Goal: Task Accomplishment & Management: Use online tool/utility

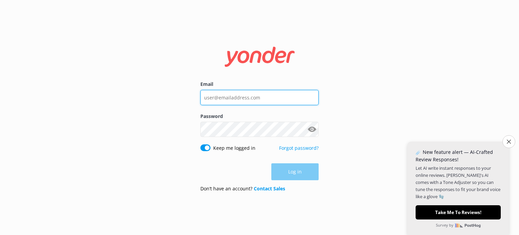
click at [243, 99] on input "Email" at bounding box center [259, 97] width 118 height 15
type input "[EMAIL_ADDRESS][DOMAIN_NAME]"
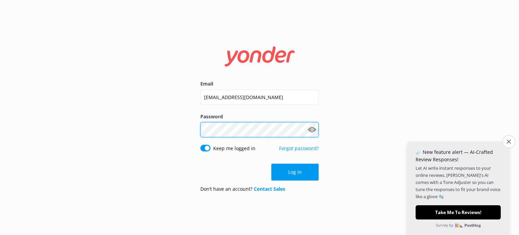
click button "Log in" at bounding box center [294, 172] width 47 height 17
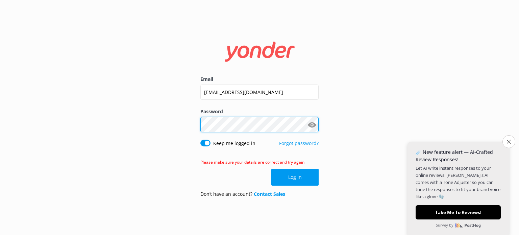
click button "Log in" at bounding box center [294, 177] width 47 height 17
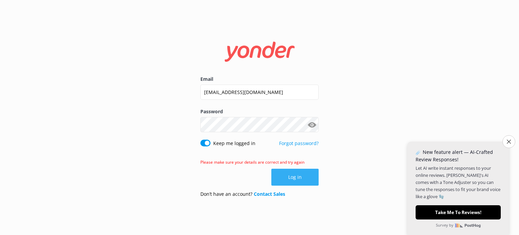
click at [297, 179] on button "Log in" at bounding box center [294, 177] width 47 height 17
